Goal: Task Accomplishment & Management: Complete application form

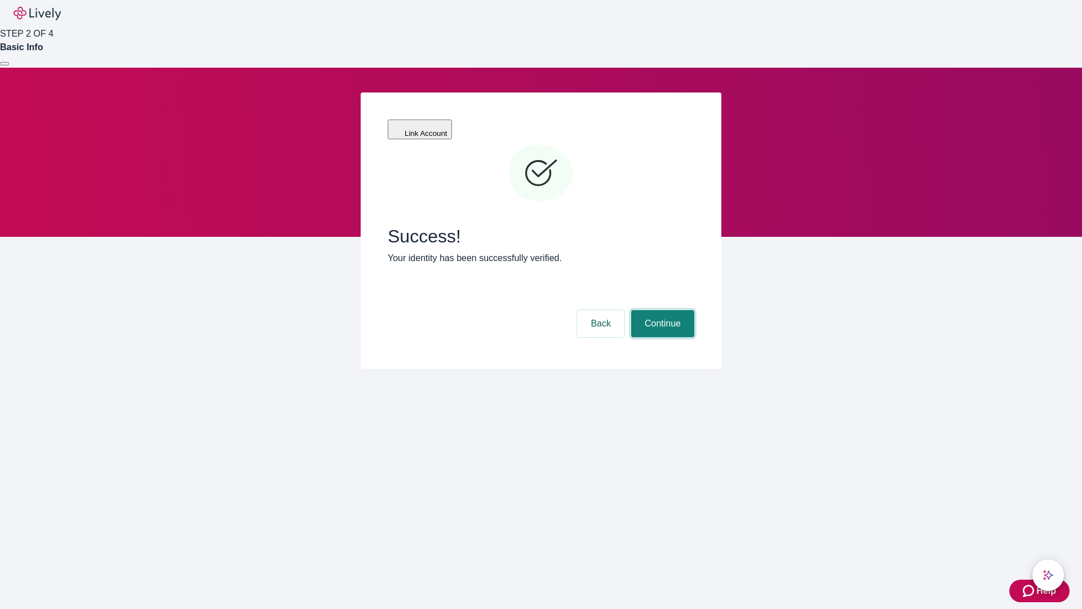
click at [661, 310] on button "Continue" at bounding box center [662, 323] width 63 height 27
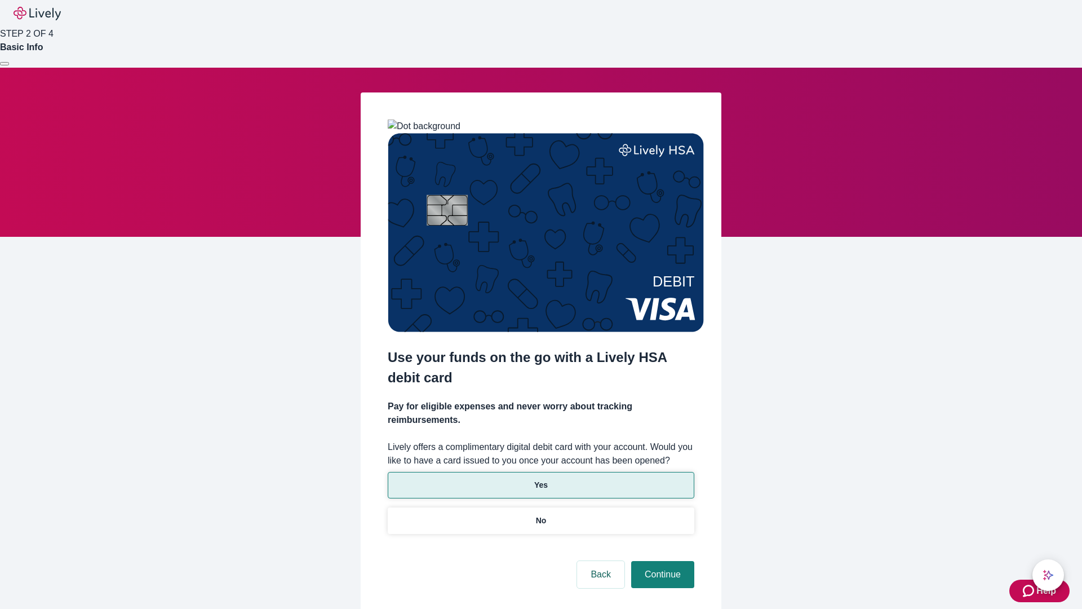
click at [541, 479] on p "Yes" at bounding box center [541, 485] width 14 height 12
click at [661, 561] on button "Continue" at bounding box center [662, 574] width 63 height 27
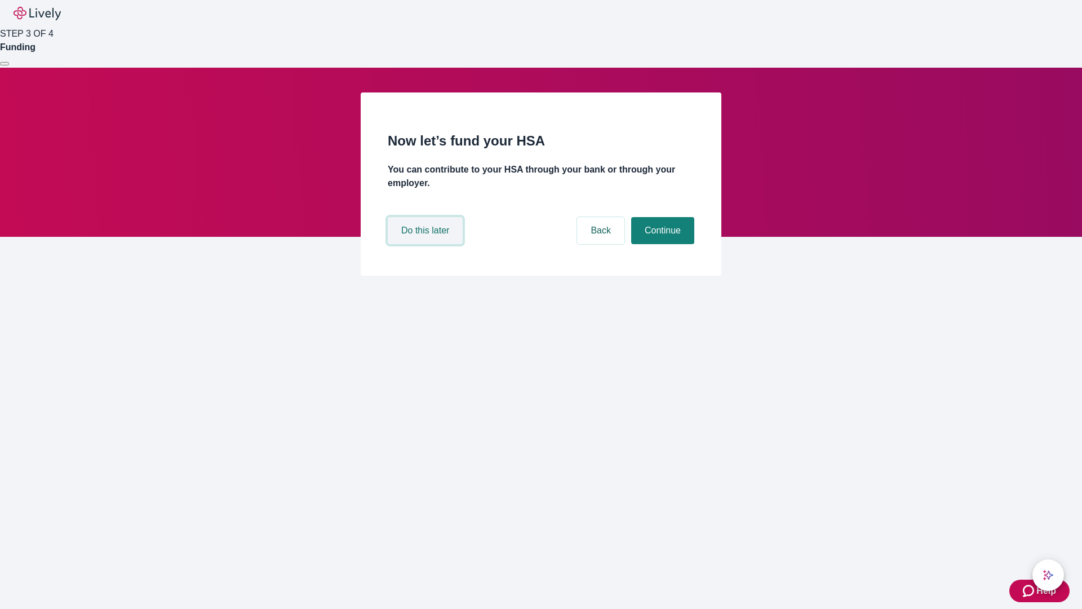
click at [427, 244] on button "Do this later" at bounding box center [425, 230] width 75 height 27
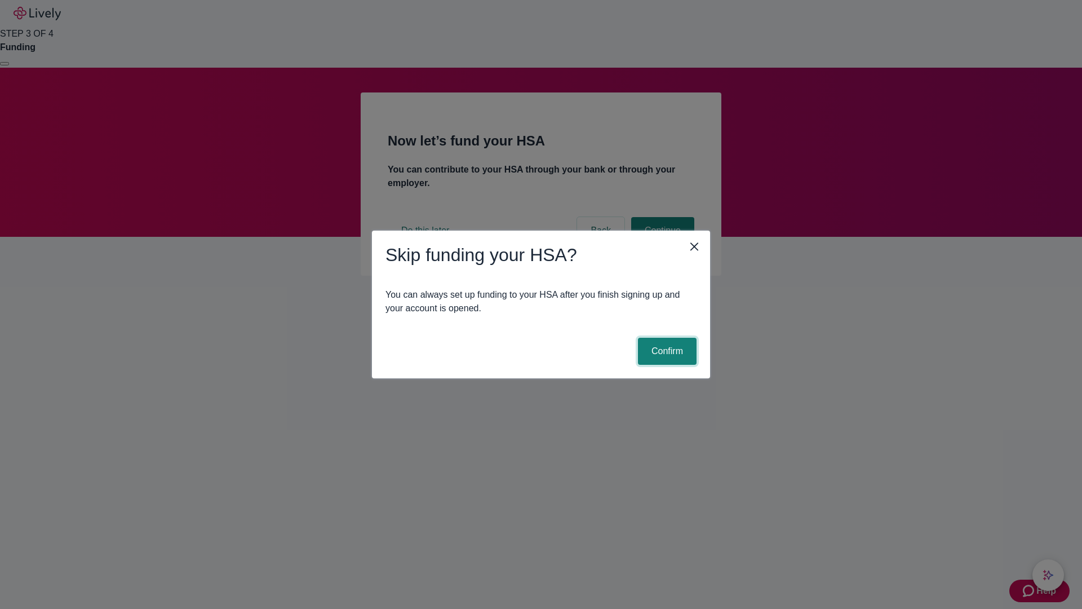
click at [666, 351] on button "Confirm" at bounding box center [667, 351] width 59 height 27
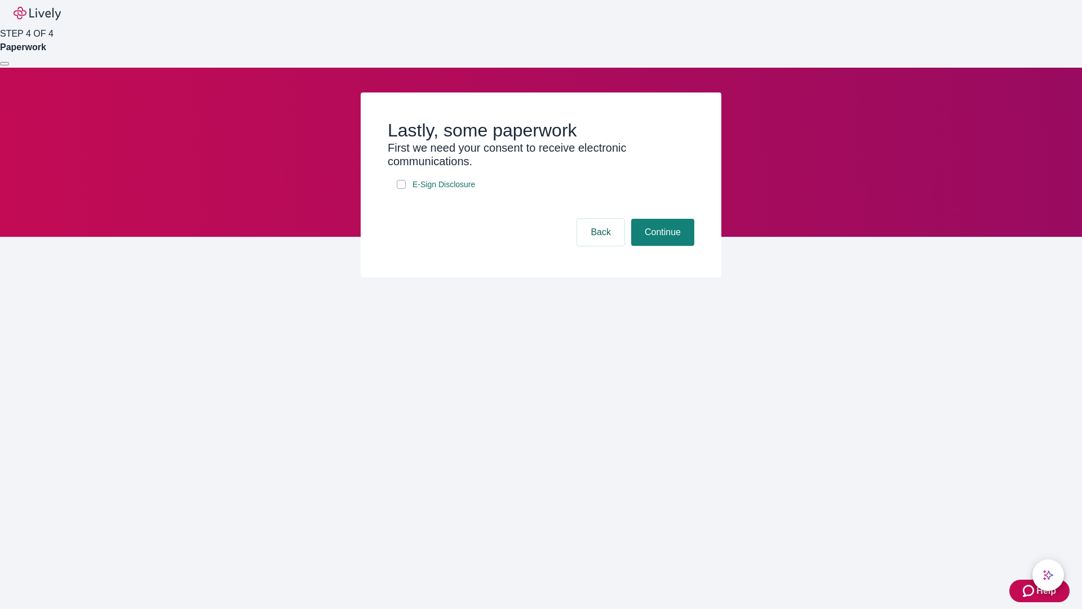
click at [401, 189] on input "E-Sign Disclosure" at bounding box center [401, 184] width 9 height 9
checkbox input "true"
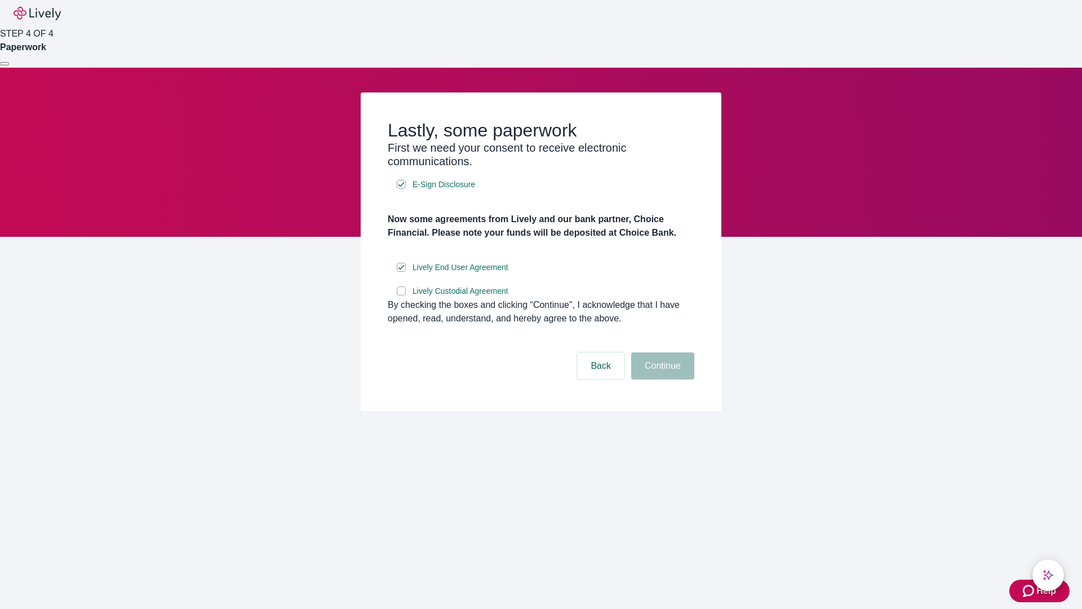
click at [401, 295] on input "Lively Custodial Agreement" at bounding box center [401, 290] width 9 height 9
checkbox input "true"
click at [661, 379] on button "Continue" at bounding box center [662, 365] width 63 height 27
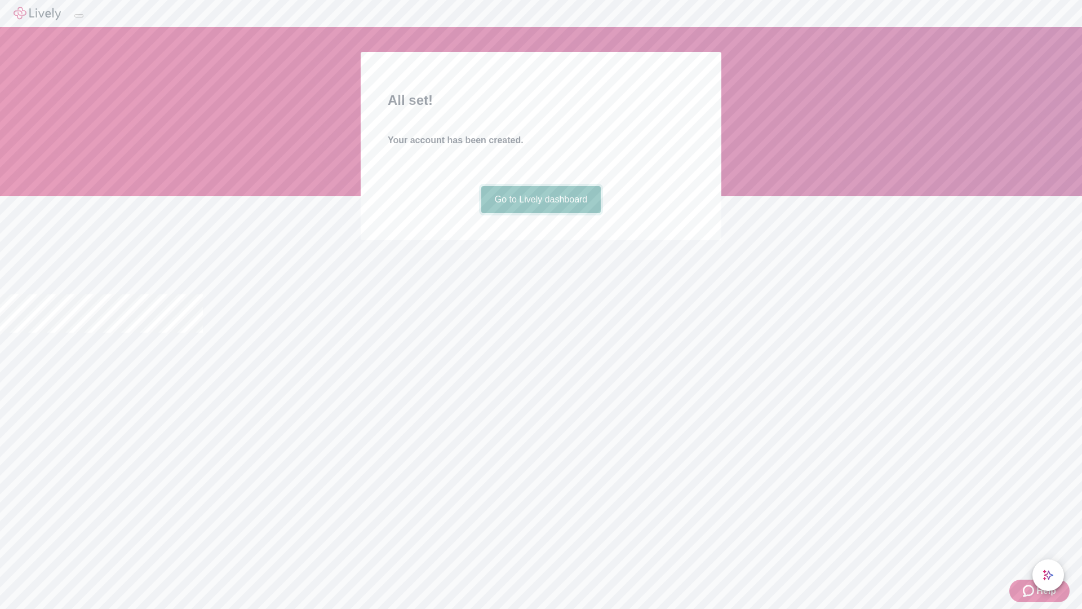
click at [541, 213] on link "Go to Lively dashboard" at bounding box center [541, 199] width 120 height 27
